Goal: Task Accomplishment & Management: Complete application form

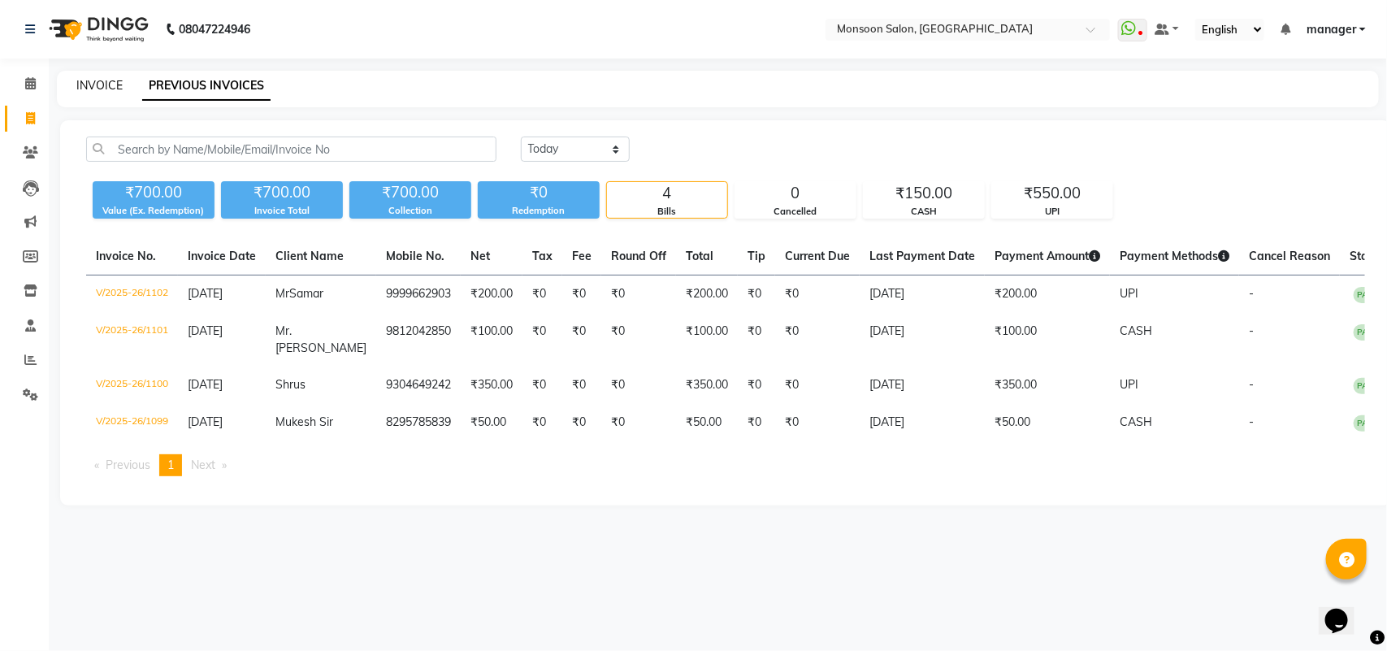
click at [102, 86] on link "INVOICE" at bounding box center [99, 85] width 46 height 15
select select "service"
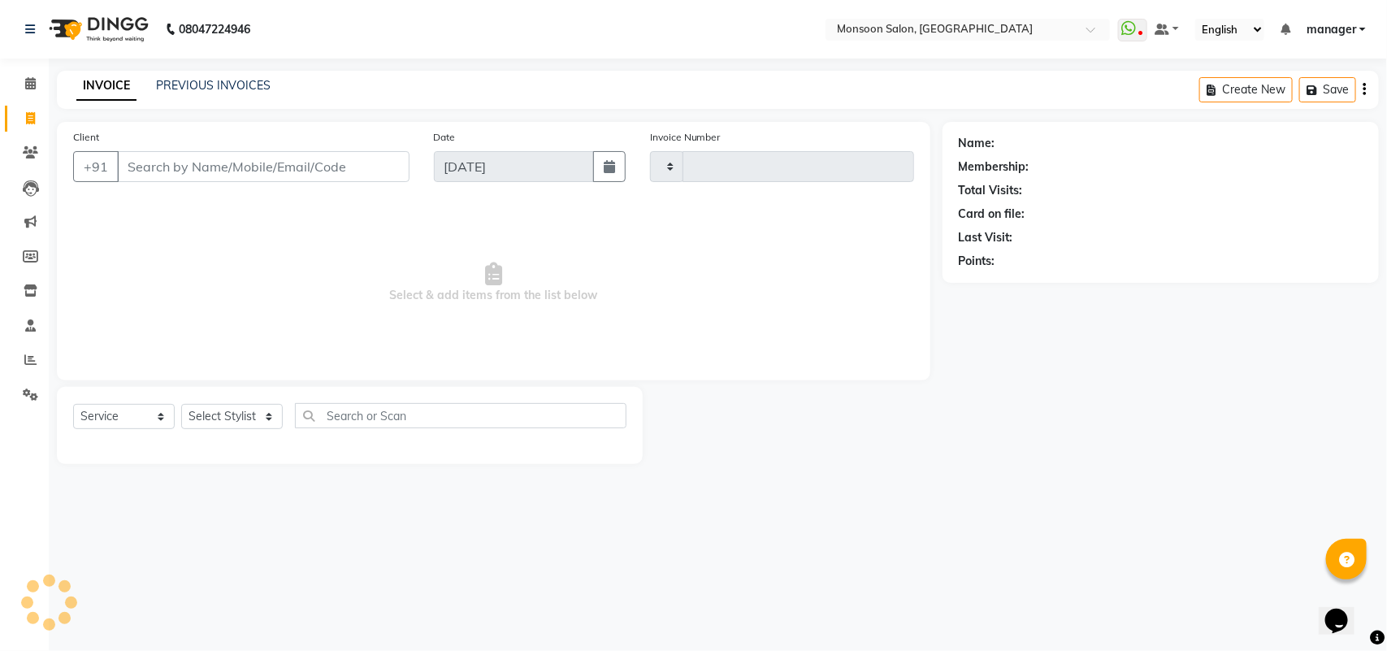
type input "1103"
select select "6471"
click at [149, 160] on input "Client" at bounding box center [263, 166] width 293 height 31
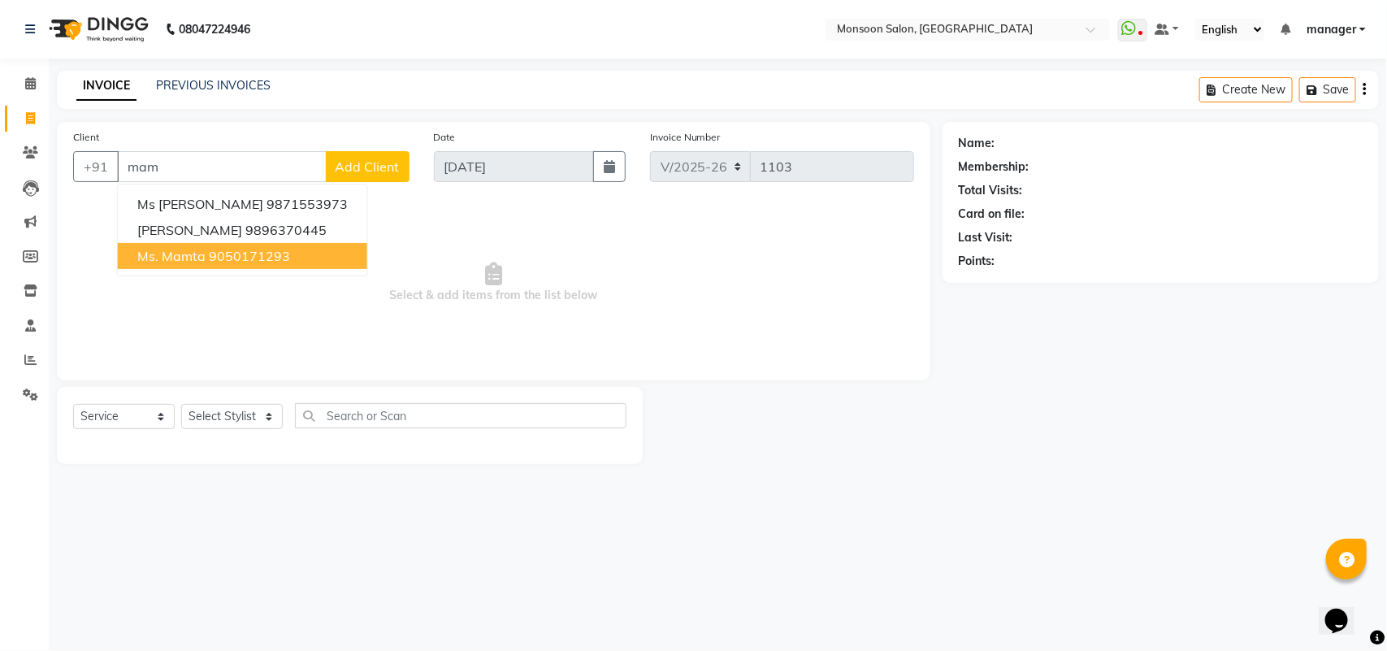
click at [197, 253] on span "Ms. Mamta" at bounding box center [171, 256] width 68 height 16
type input "9050171293"
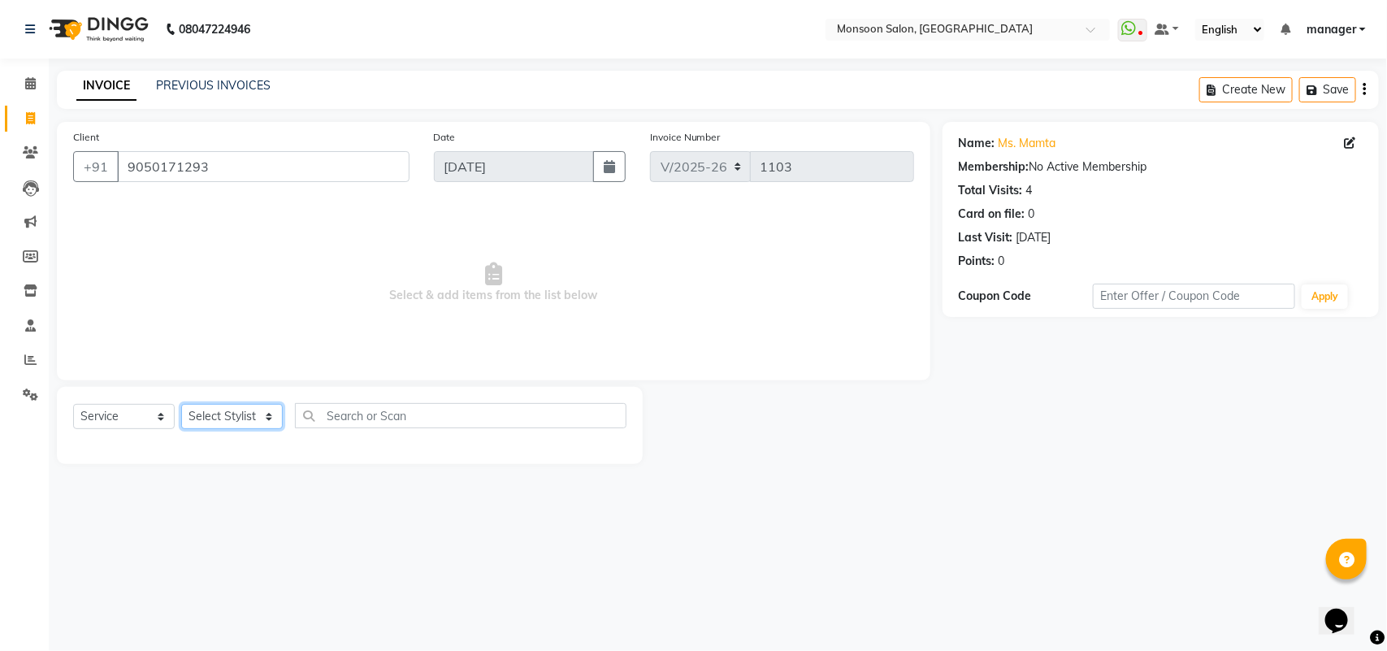
click at [236, 425] on select "Select Stylist [PERSON_NAME] [PERSON_NAME] manager [PERSON_NAME] [PERSON_NAME]" at bounding box center [232, 416] width 102 height 25
select select "68163"
click at [181, 404] on select "Select Stylist [PERSON_NAME] [PERSON_NAME] manager [PERSON_NAME] [PERSON_NAME]" at bounding box center [232, 416] width 102 height 25
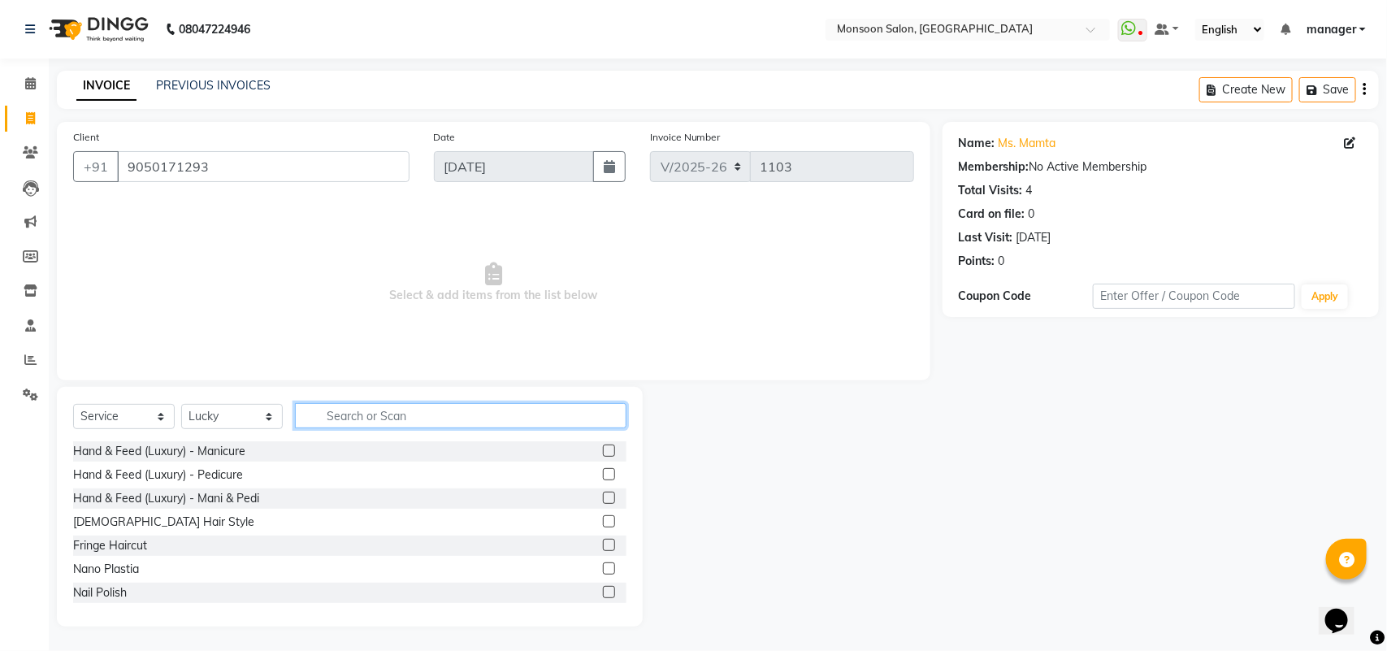
click at [348, 423] on input "text" at bounding box center [461, 415] width 332 height 25
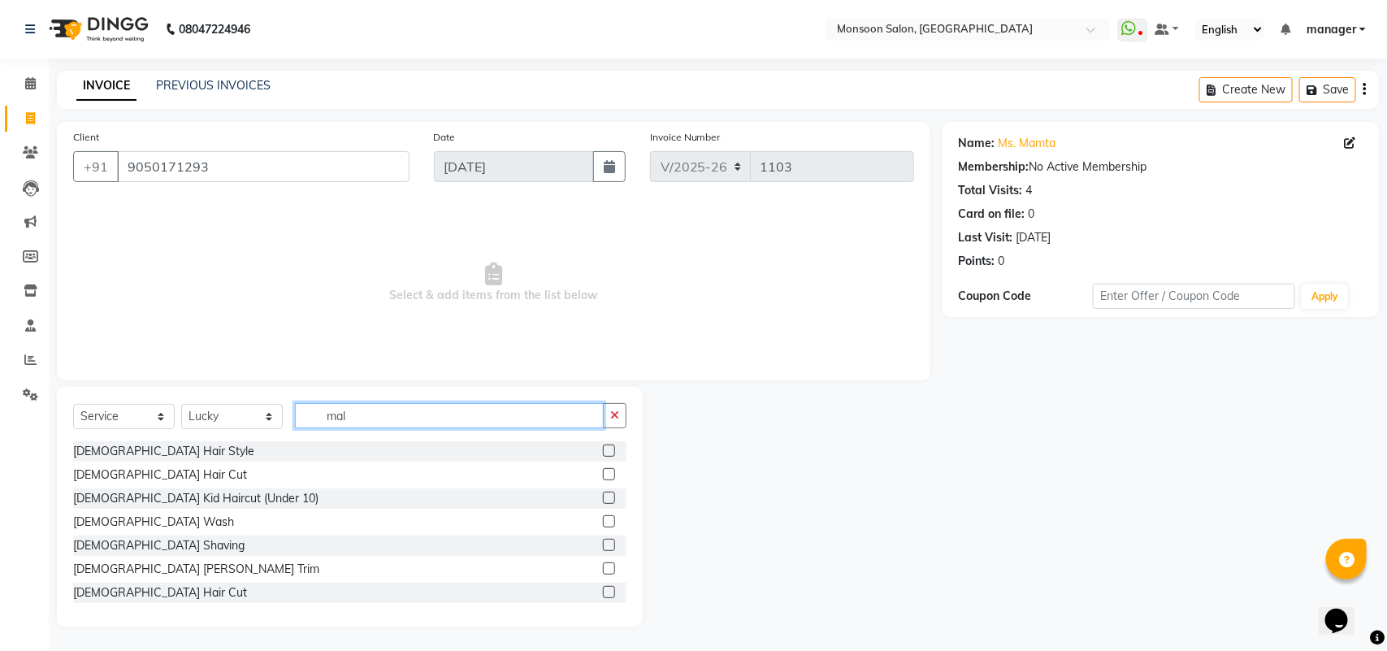
type input "mal"
click at [603, 477] on label at bounding box center [609, 474] width 12 height 12
click at [603, 477] on input "checkbox" at bounding box center [608, 475] width 11 height 11
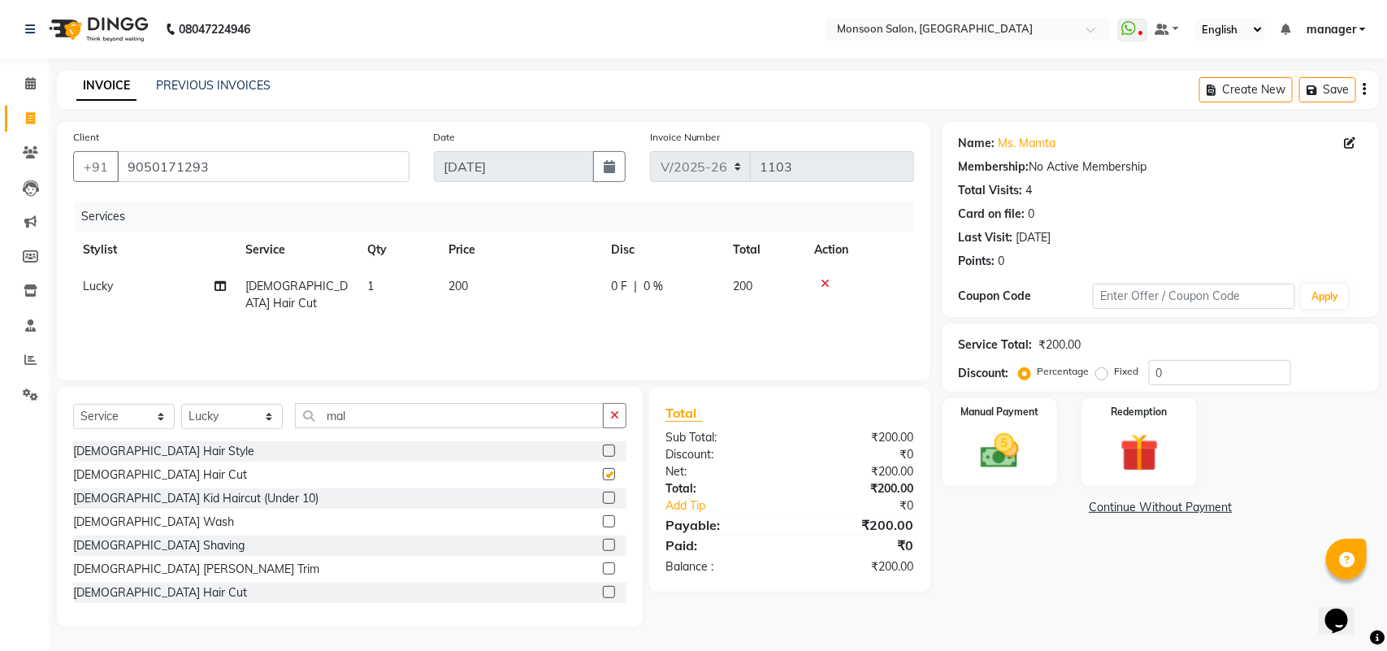
checkbox input "false"
click at [603, 593] on label at bounding box center [609, 592] width 12 height 12
click at [603, 593] on input "checkbox" at bounding box center [608, 593] width 11 height 11
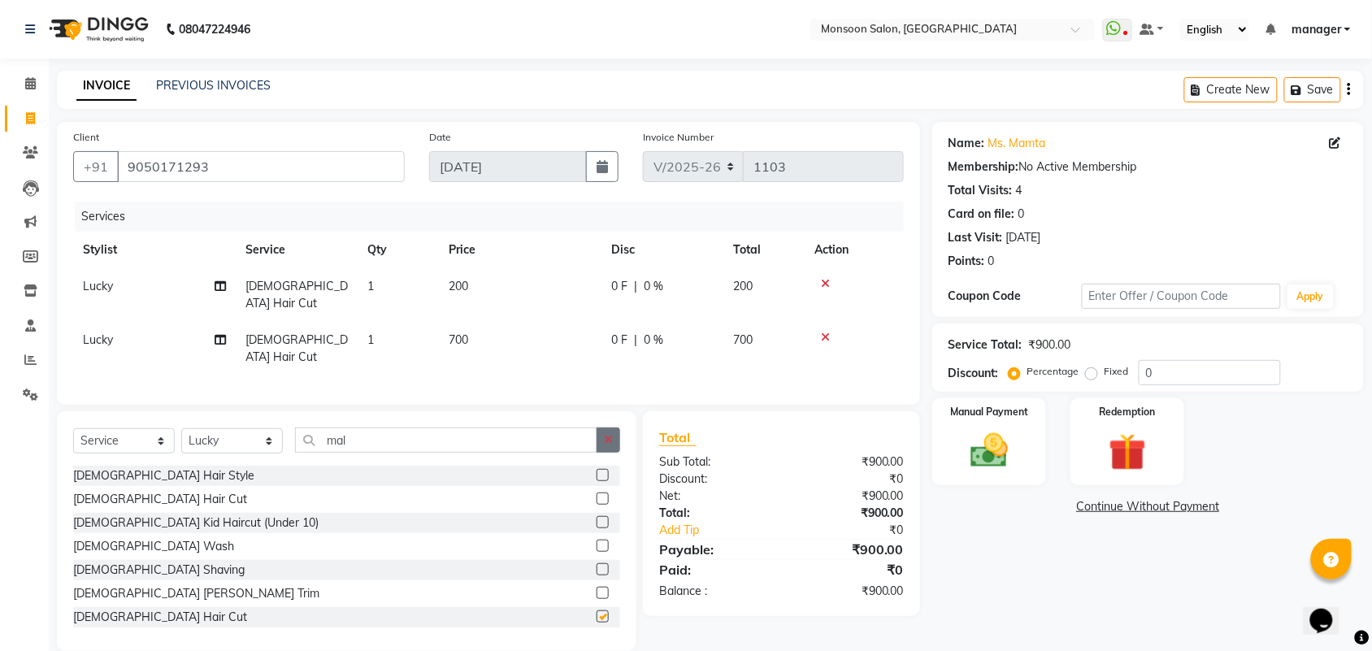
checkbox input "false"
click at [608, 328] on td "0 F | 0 %" at bounding box center [662, 349] width 122 height 54
select select "68163"
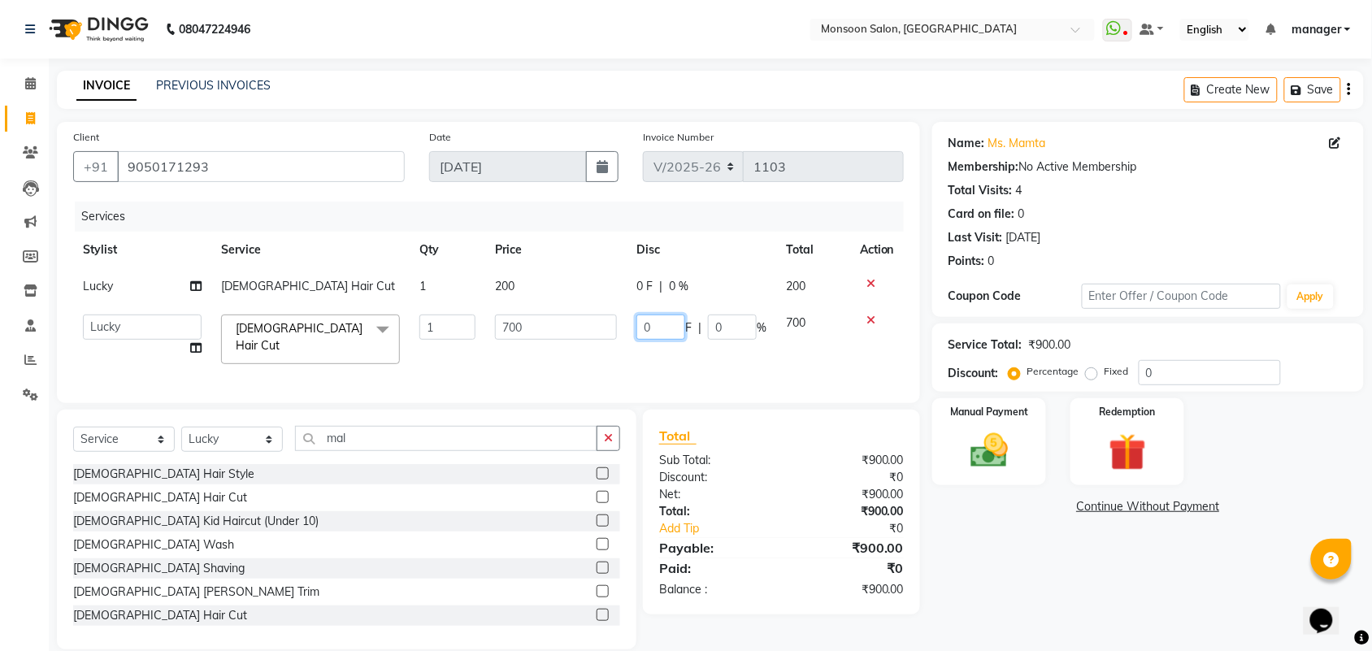
click at [657, 328] on input "0" at bounding box center [660, 327] width 49 height 25
type input "250"
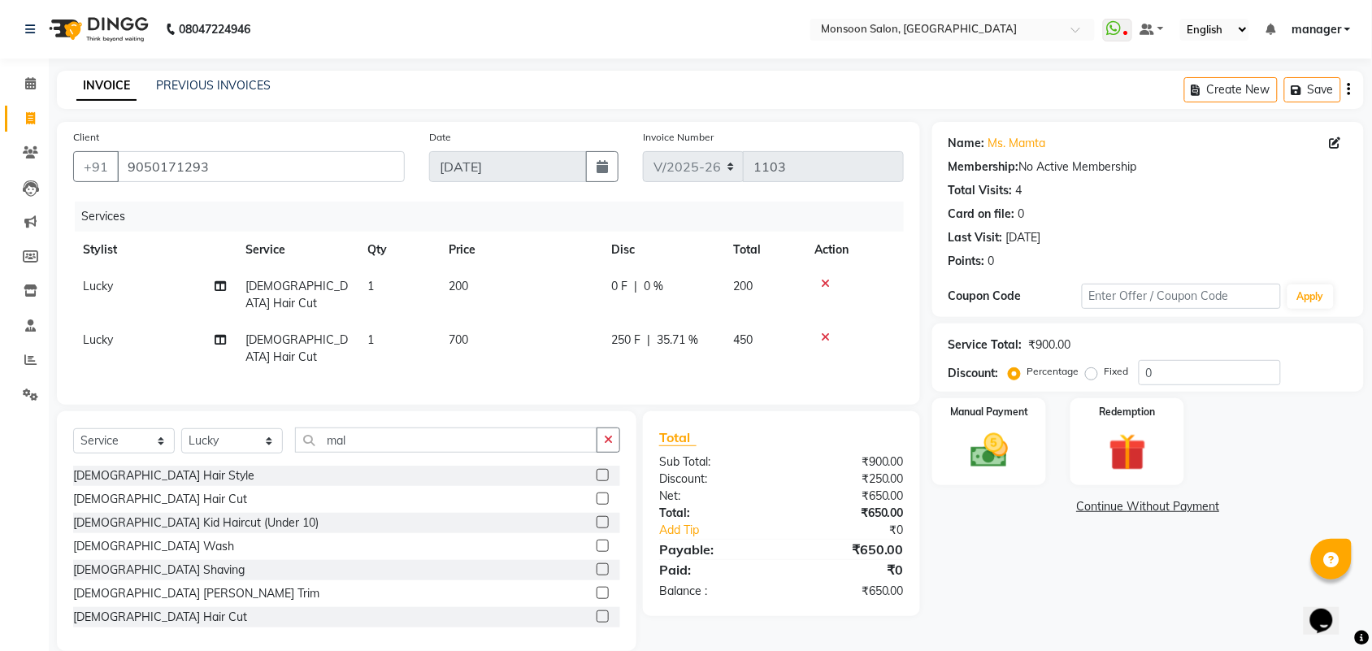
click at [655, 352] on div "Services Stylist Service Qty Price Disc Total Action Lucky [DEMOGRAPHIC_DATA] H…" at bounding box center [488, 295] width 831 height 187
click at [976, 465] on img at bounding box center [988, 450] width 63 height 45
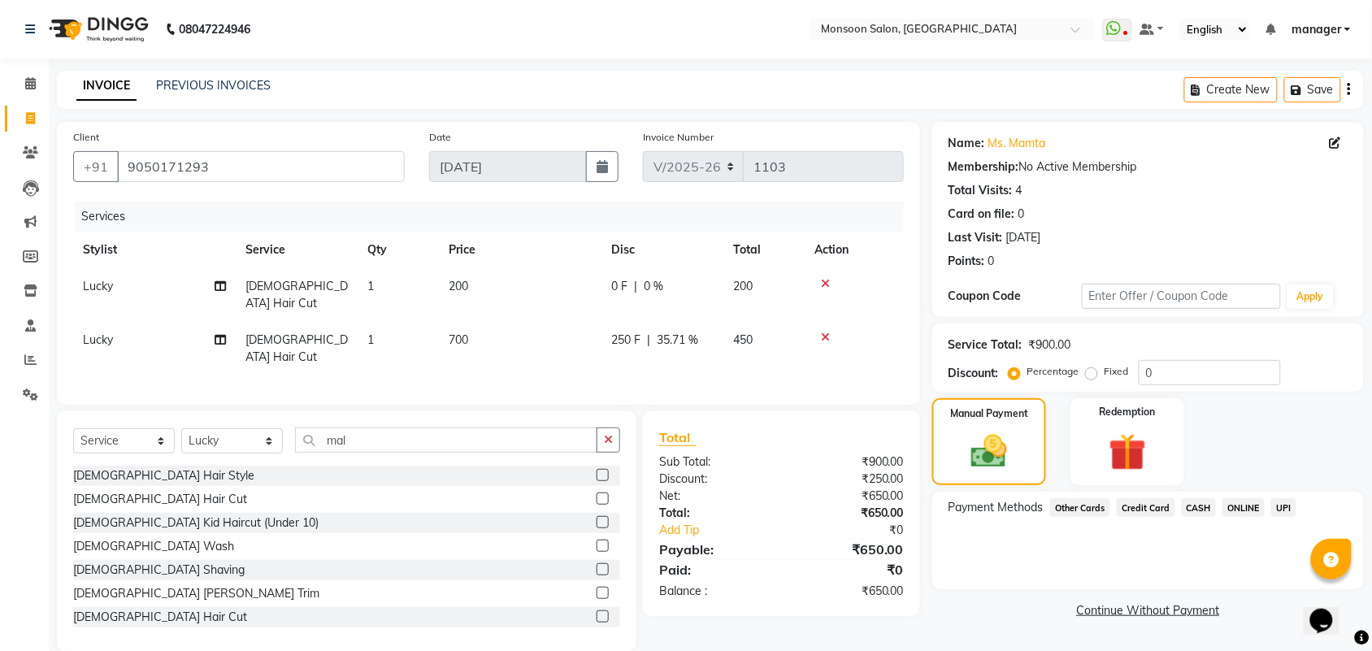
click at [1191, 510] on span "CASH" at bounding box center [1199, 507] width 35 height 19
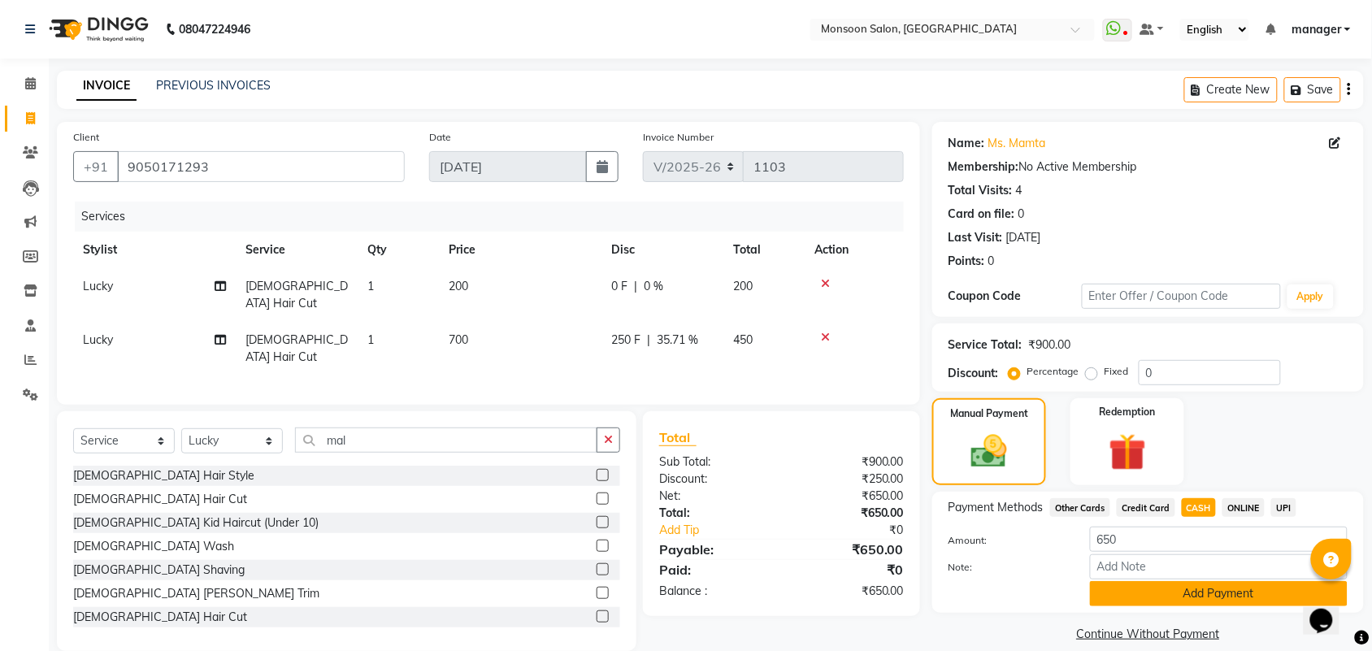
click at [1192, 585] on button "Add Payment" at bounding box center [1219, 593] width 258 height 25
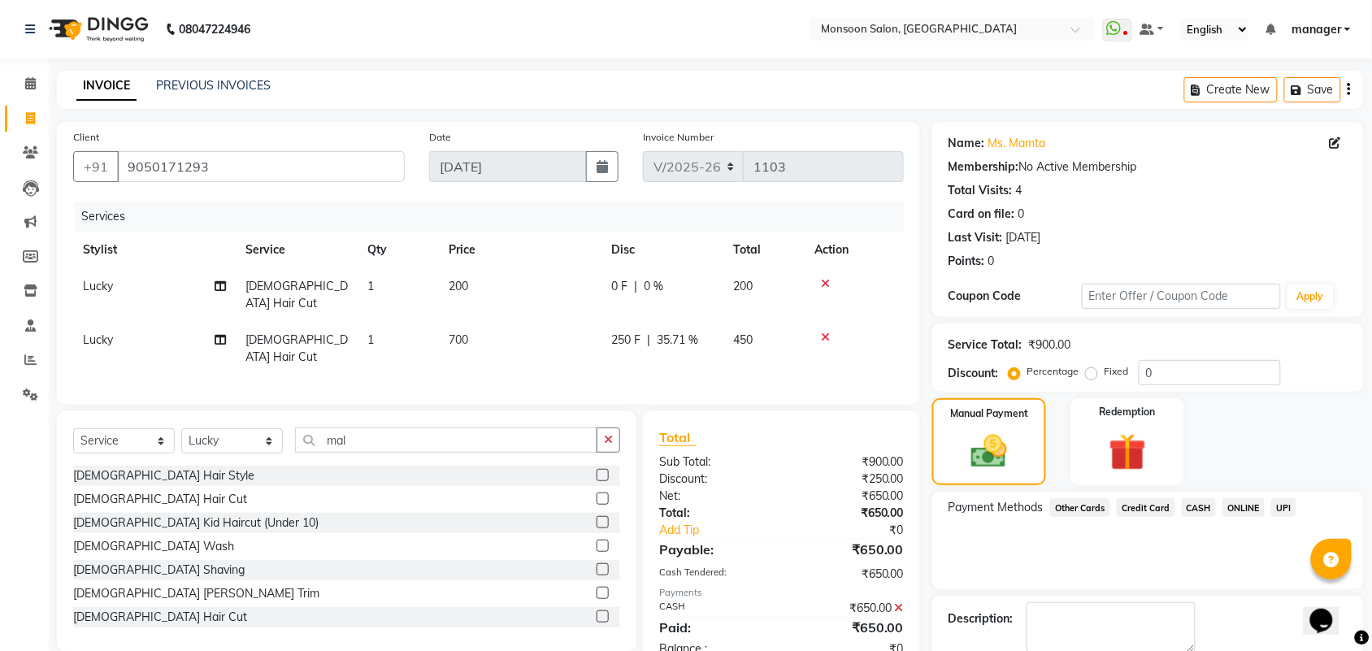
scroll to position [88, 0]
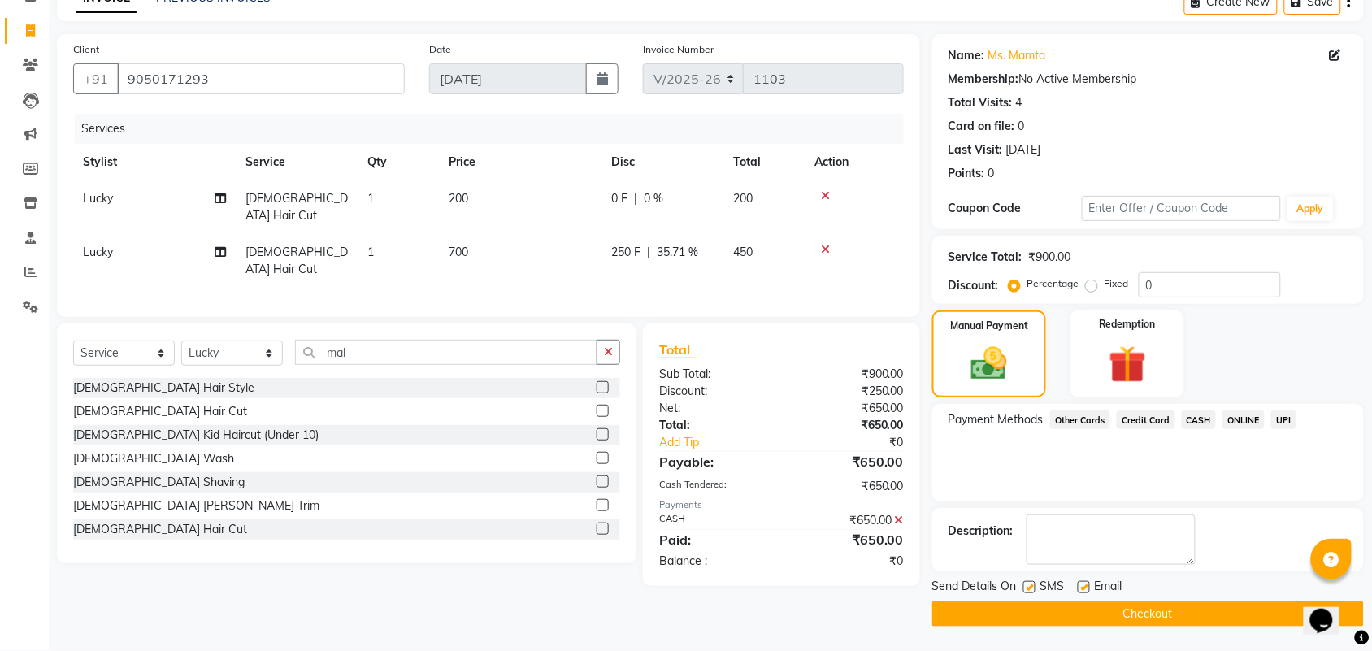
drag, startPoint x: 1124, startPoint y: 614, endPoint x: 0, endPoint y: 196, distance: 1199.0
click at [1109, 612] on button "Checkout" at bounding box center [1148, 613] width 432 height 25
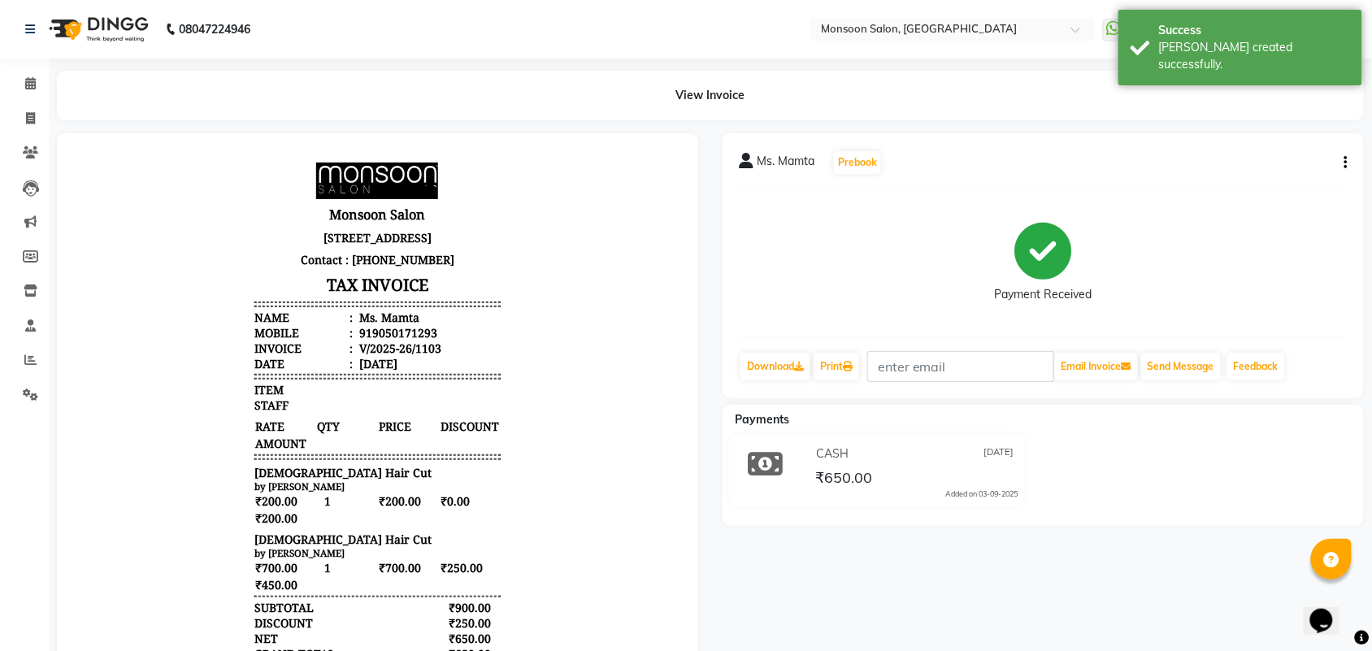
select select "service"
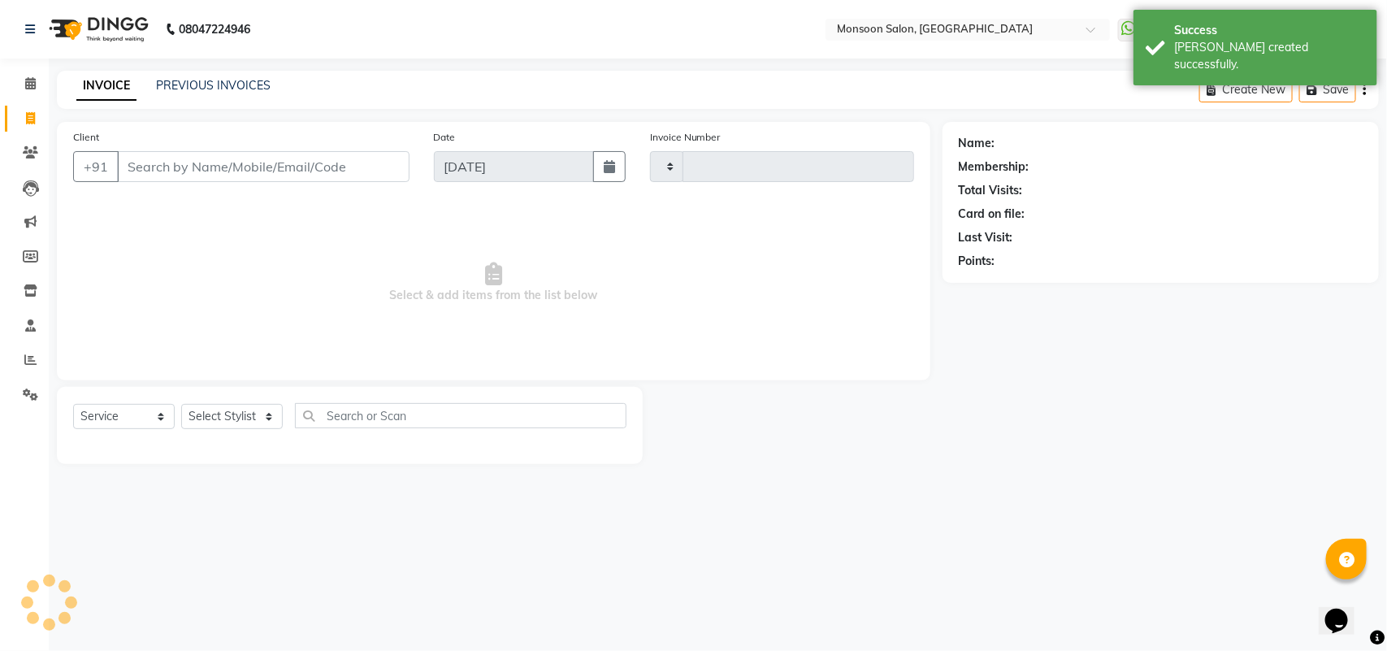
type input "1104"
select select "6471"
click at [179, 164] on input "Client" at bounding box center [263, 166] width 293 height 31
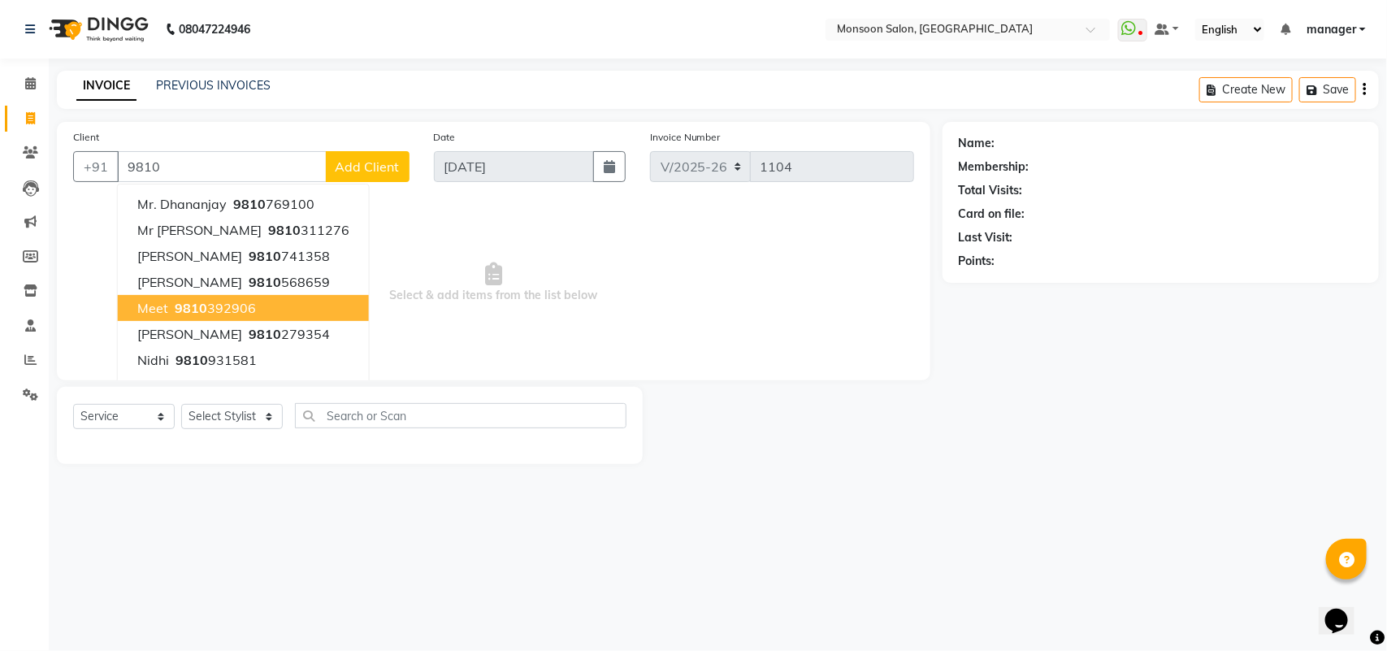
click at [160, 300] on span "Meet" at bounding box center [152, 308] width 31 height 16
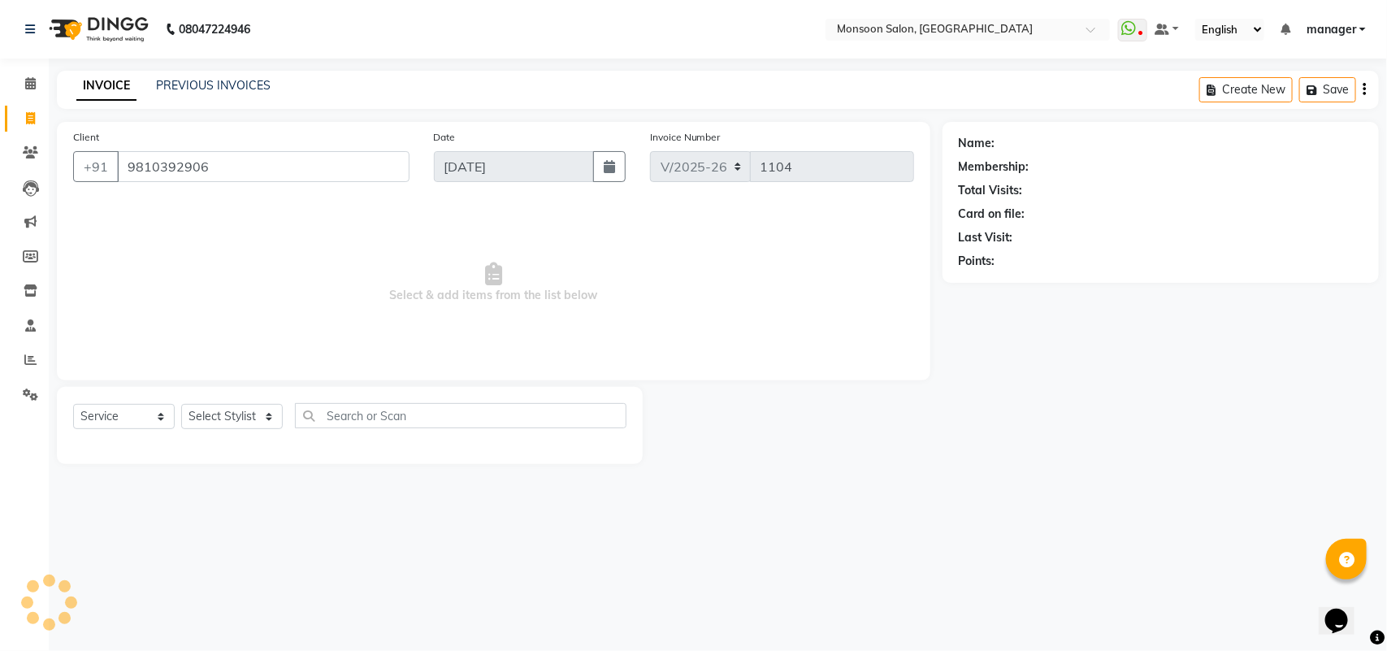
type input "9810392906"
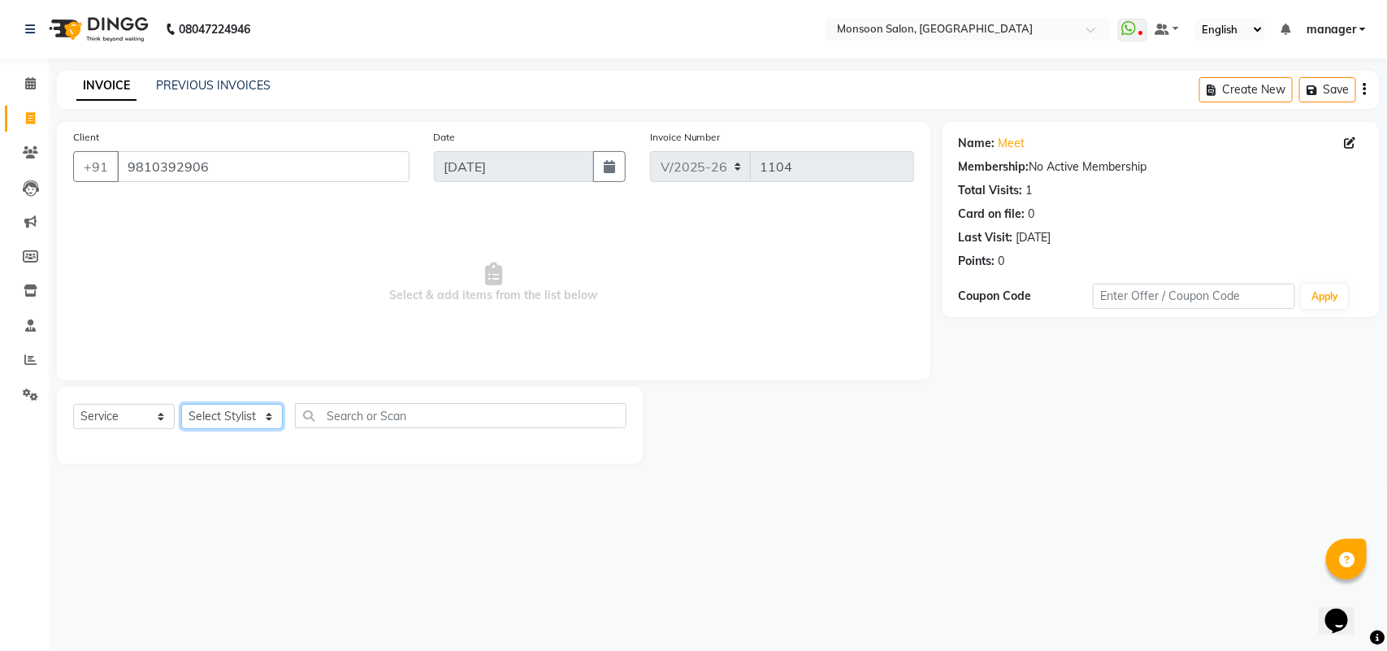
click at [206, 414] on select "Select Stylist [PERSON_NAME] [PERSON_NAME] manager [PERSON_NAME] [PERSON_NAME]" at bounding box center [232, 416] width 102 height 25
select select "49411"
click at [181, 404] on select "Select Stylist [PERSON_NAME] [PERSON_NAME] manager [PERSON_NAME] [PERSON_NAME]" at bounding box center [232, 416] width 102 height 25
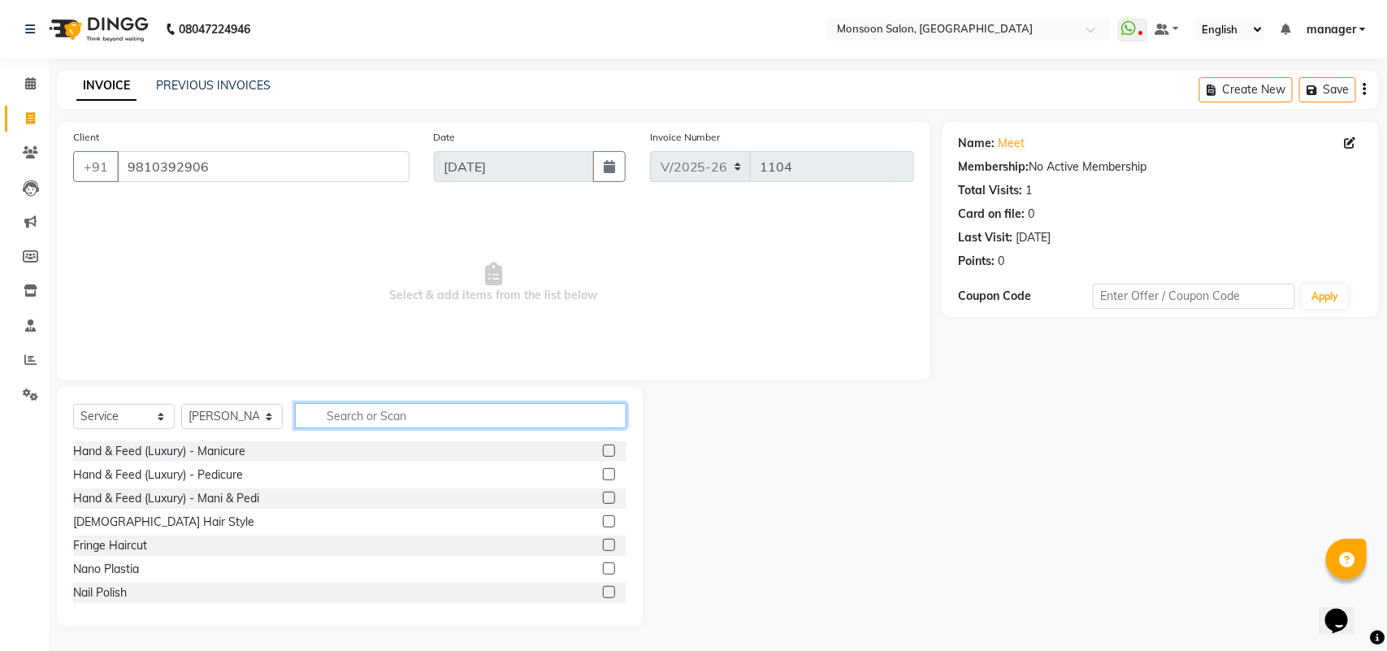
click at [333, 409] on input "text" at bounding box center [461, 415] width 332 height 25
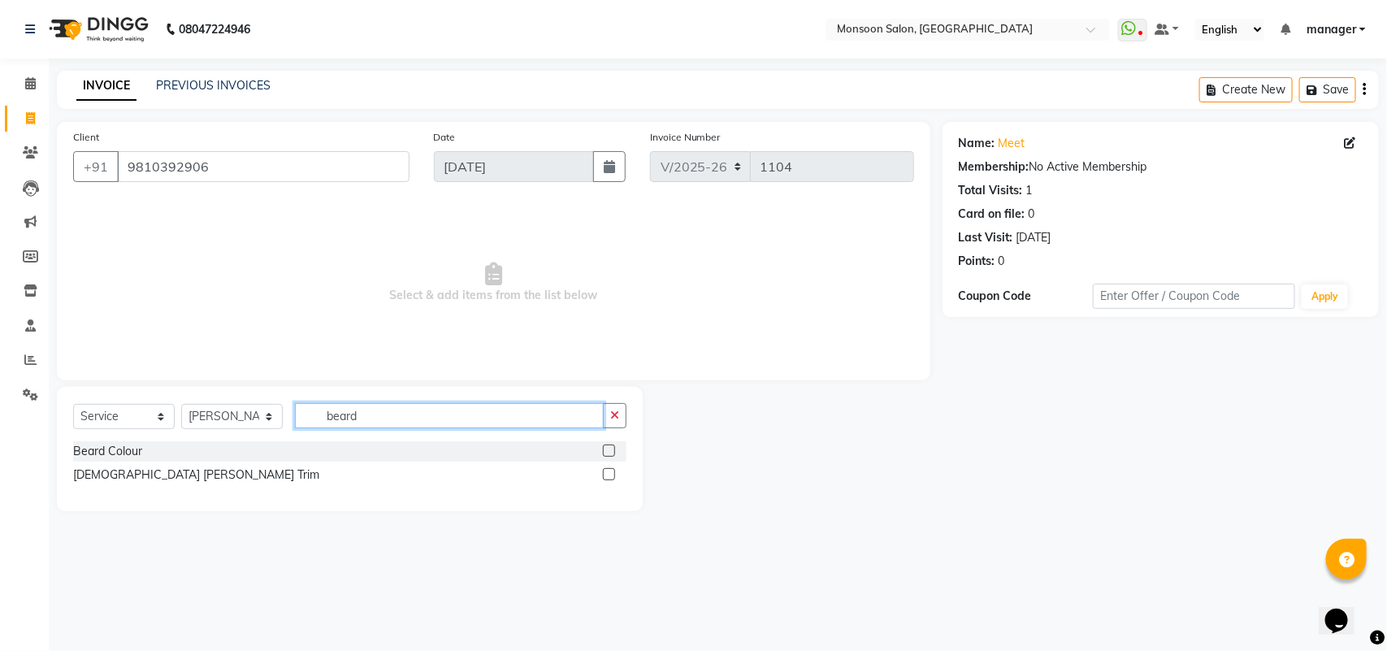
type input "beard"
click at [605, 476] on label at bounding box center [609, 474] width 12 height 12
click at [605, 476] on input "checkbox" at bounding box center [608, 475] width 11 height 11
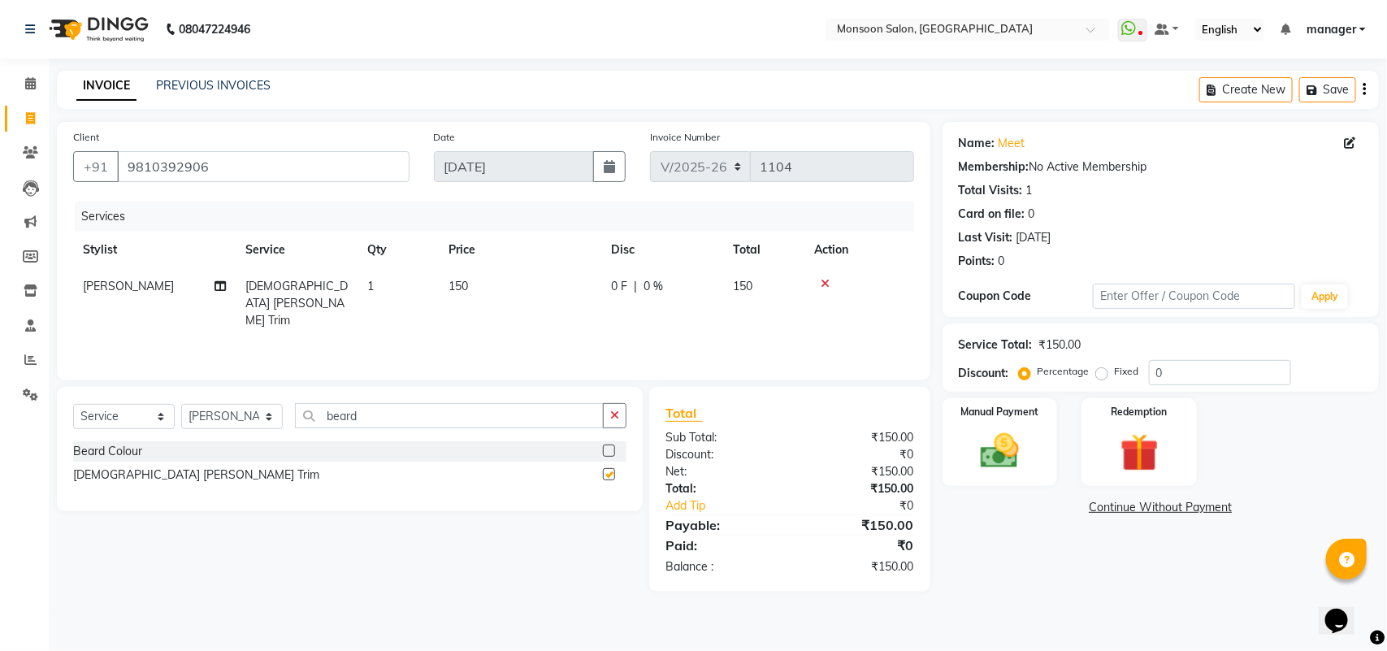
checkbox input "false"
click at [973, 455] on img at bounding box center [1000, 451] width 64 height 46
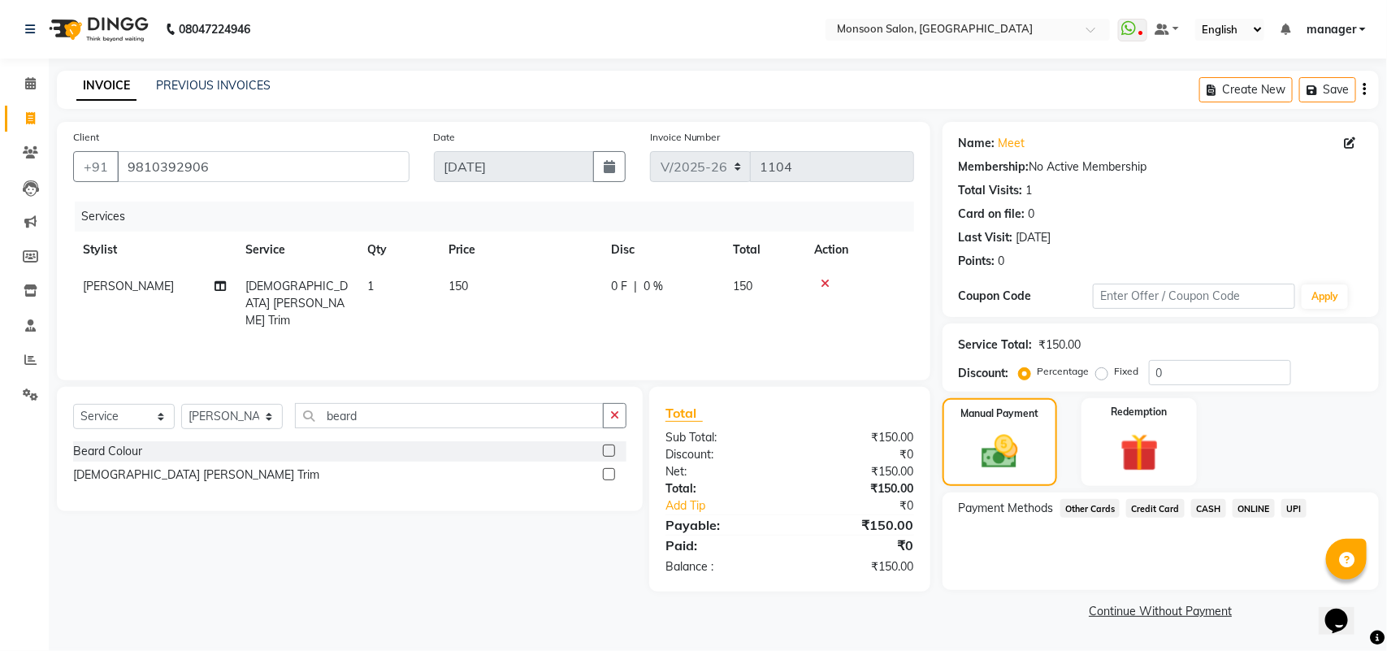
click at [1291, 510] on span "UPI" at bounding box center [1294, 508] width 25 height 19
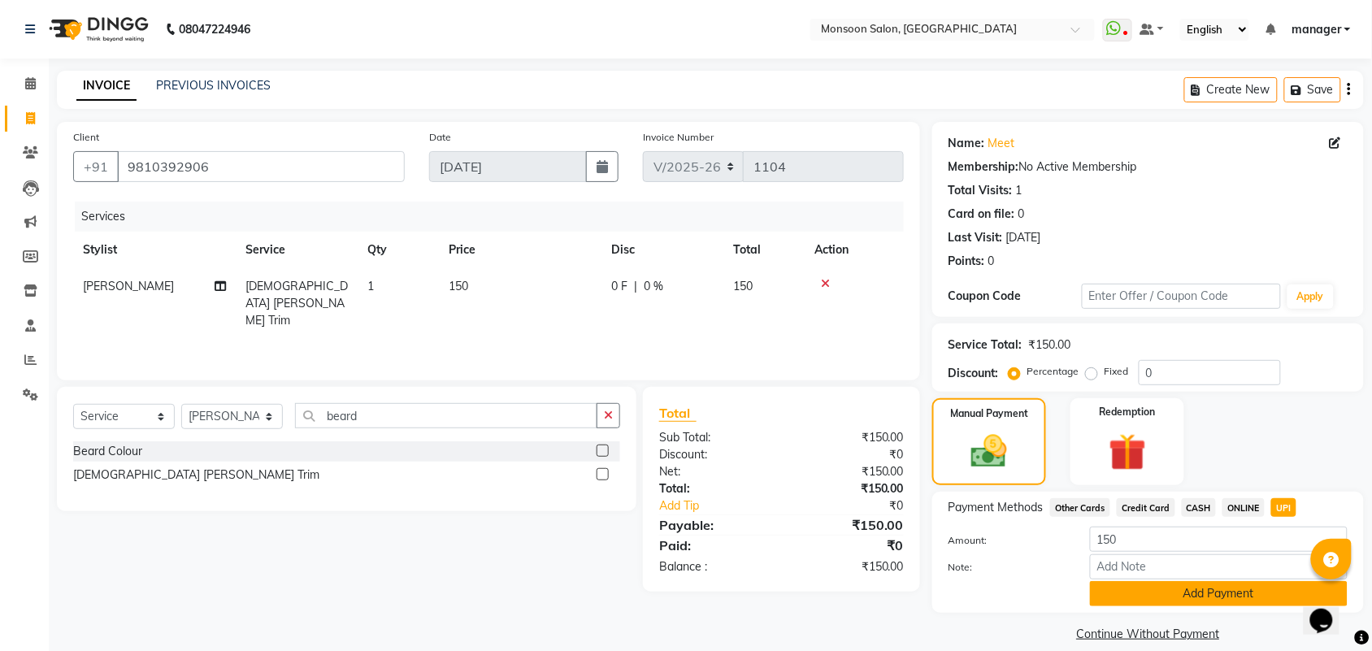
click at [1280, 596] on button "Add Payment" at bounding box center [1219, 593] width 258 height 25
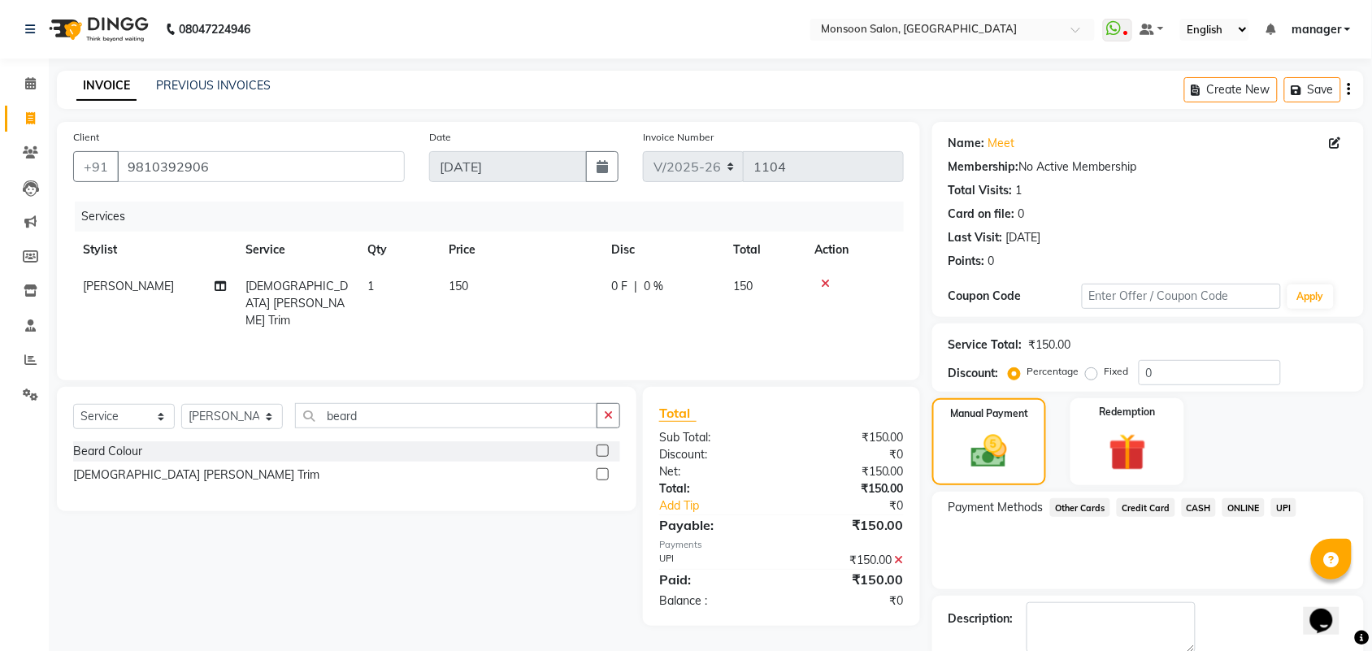
scroll to position [88, 0]
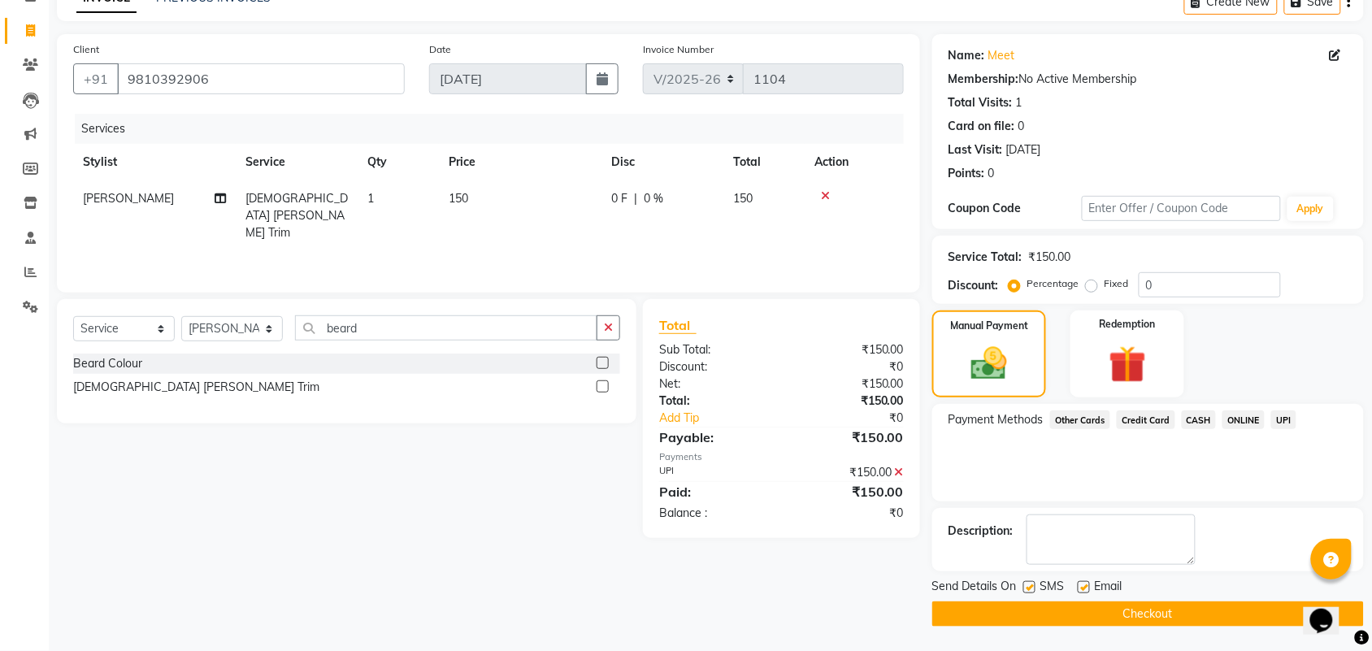
drag, startPoint x: 1186, startPoint y: 600, endPoint x: 1186, endPoint y: 616, distance: 16.3
click at [1186, 616] on div "Send Details On SMS Email Checkout" at bounding box center [1148, 602] width 432 height 49
click at [1186, 616] on button "Checkout" at bounding box center [1148, 613] width 432 height 25
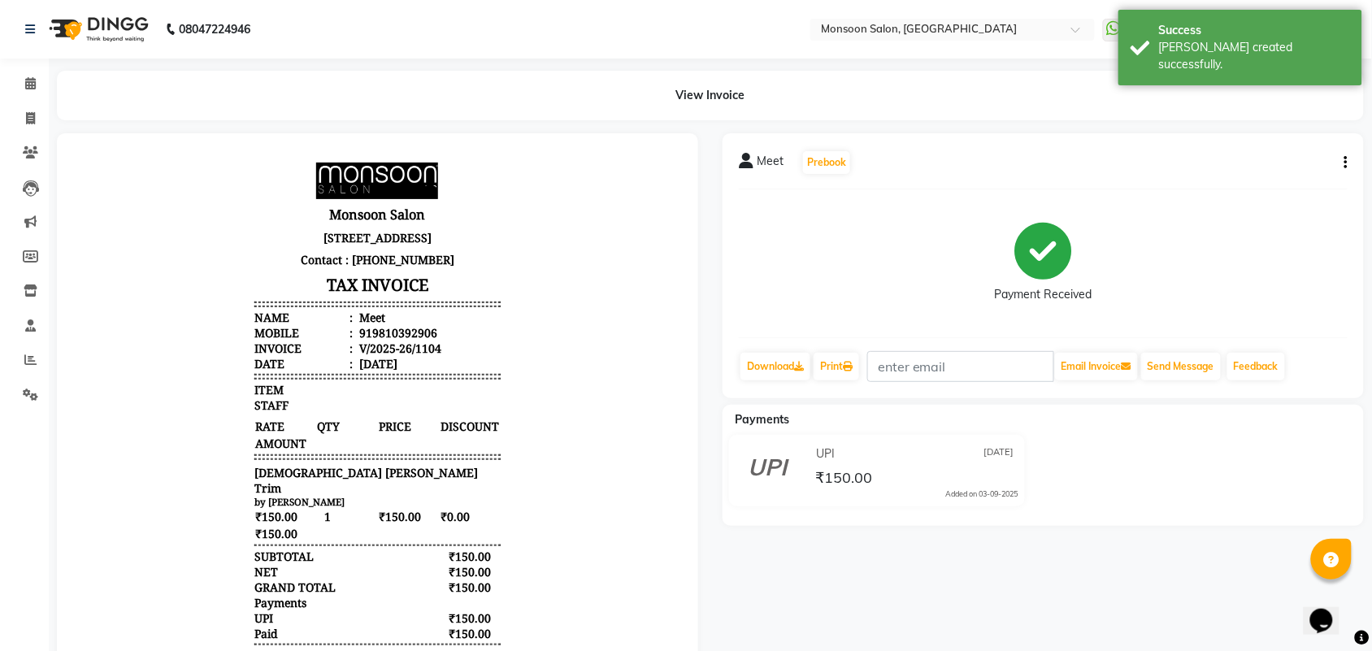
select select "service"
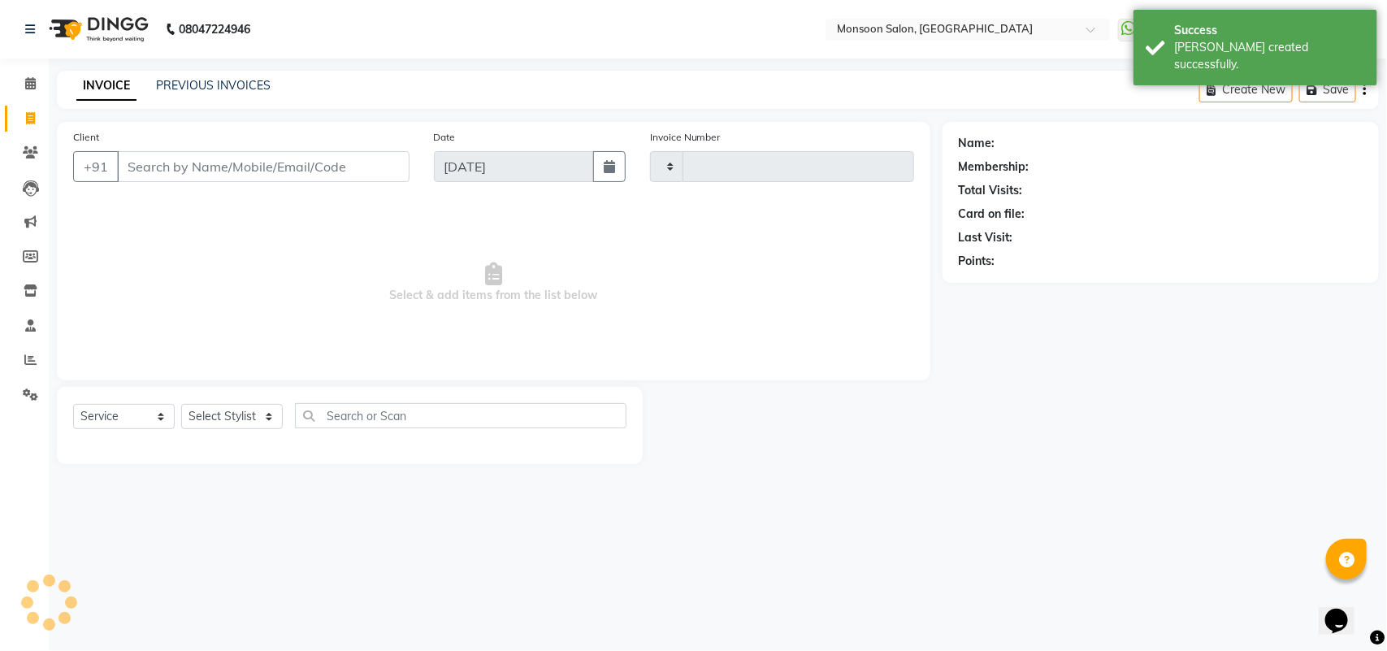
type input "1105"
select select "6471"
click at [204, 179] on input "Client" at bounding box center [263, 166] width 293 height 31
